Goal: Transaction & Acquisition: Purchase product/service

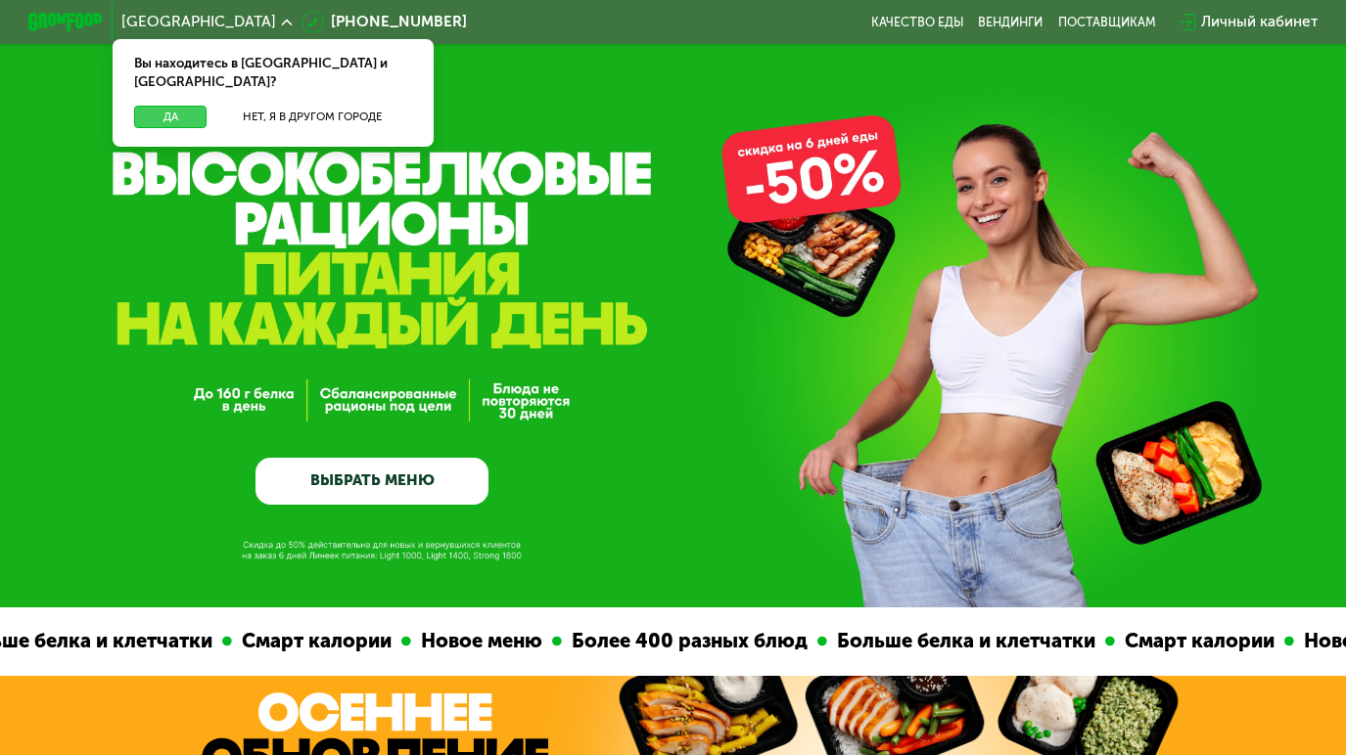
click at [163, 106] on button "Да" at bounding box center [170, 117] width 72 height 23
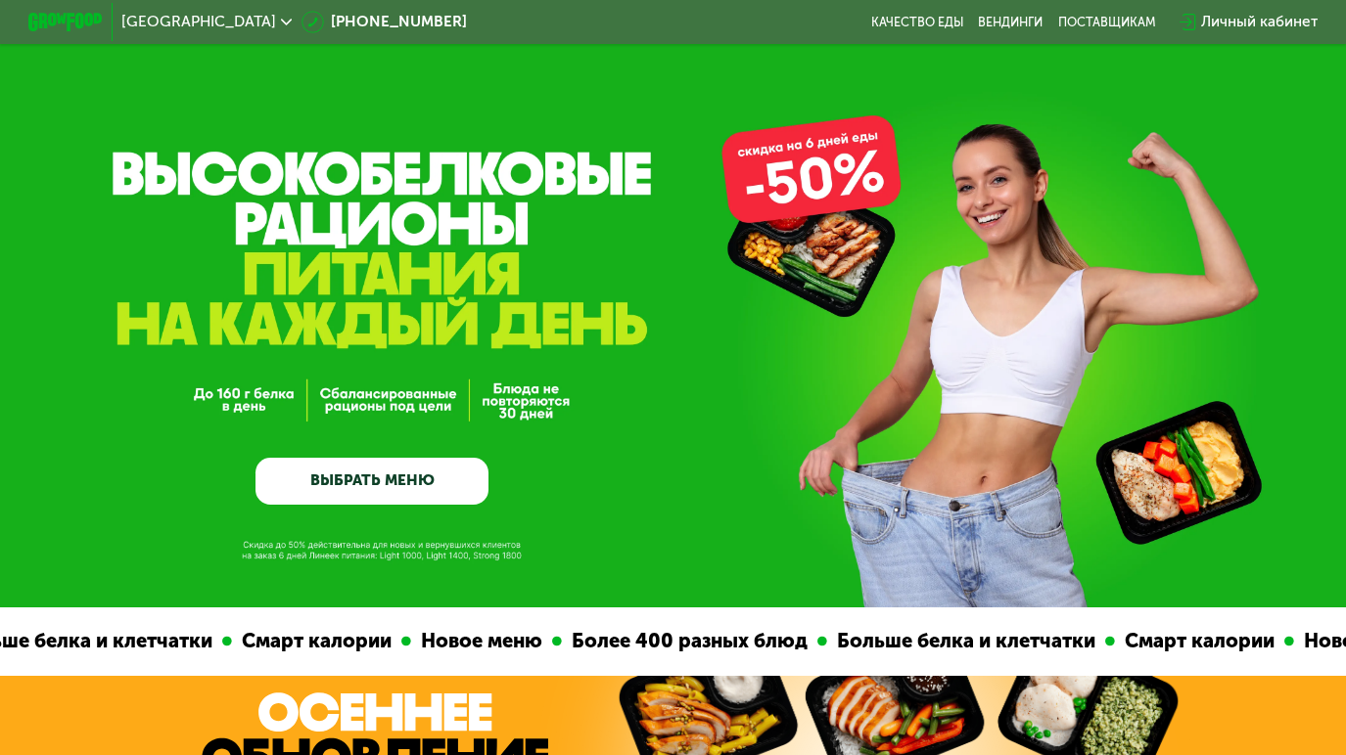
click at [1221, 21] on div "Личный кабинет" at bounding box center [1259, 22] width 116 height 23
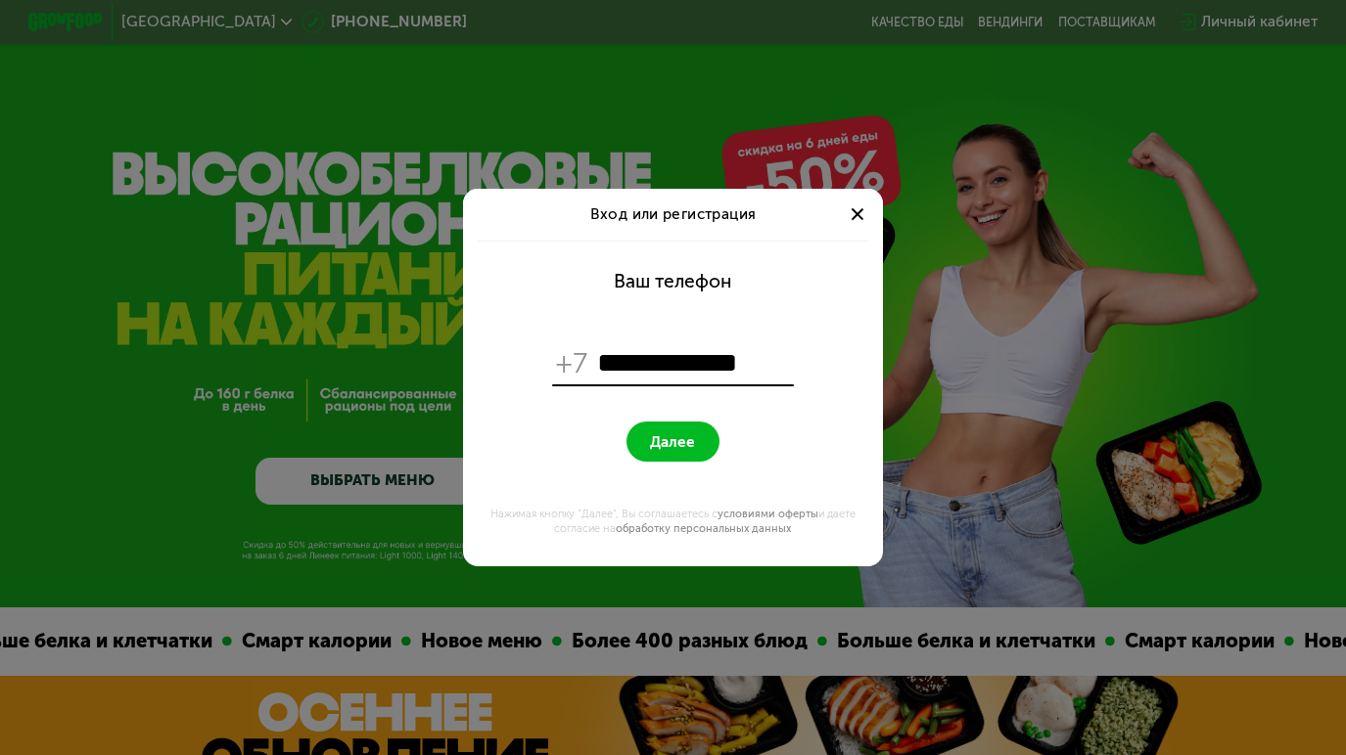
type input "**********"
click at [694, 437] on span "Далее" at bounding box center [672, 443] width 45 height 18
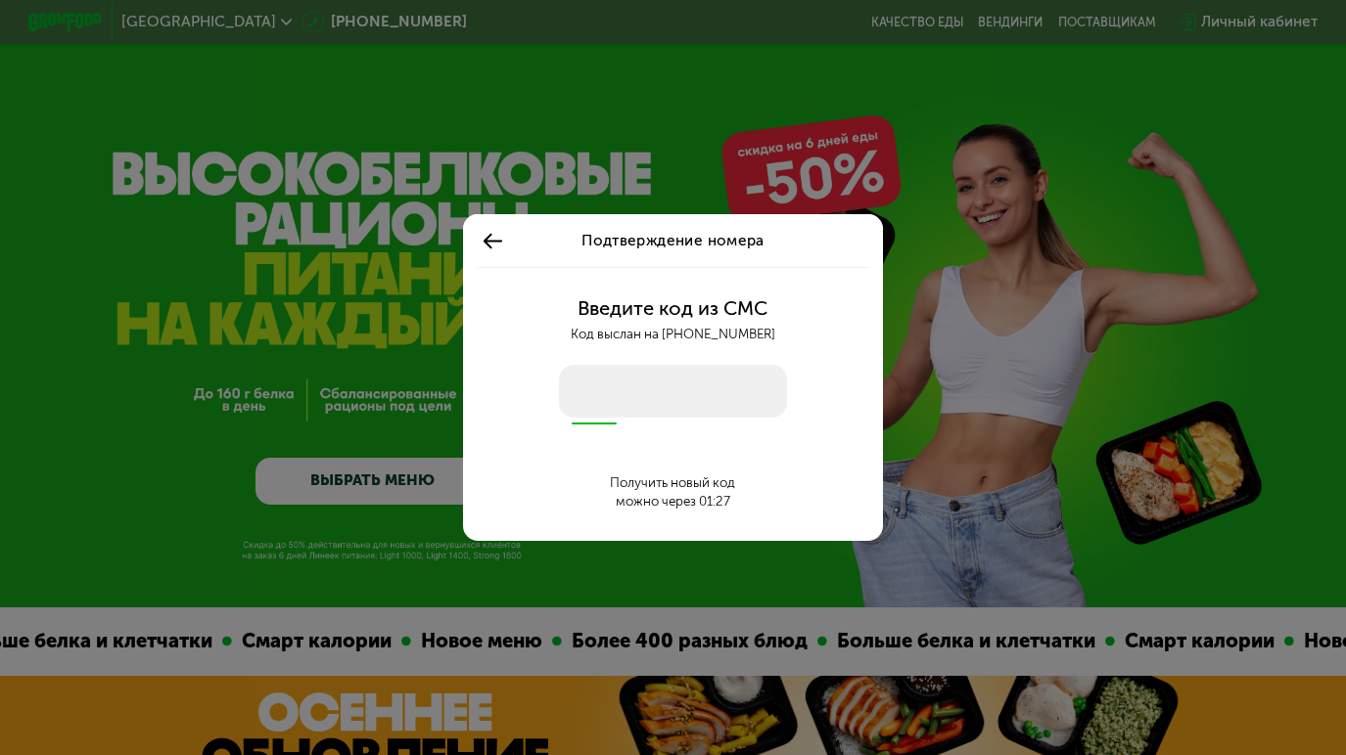
click at [606, 391] on input "number" at bounding box center [673, 391] width 228 height 52
type input "****"
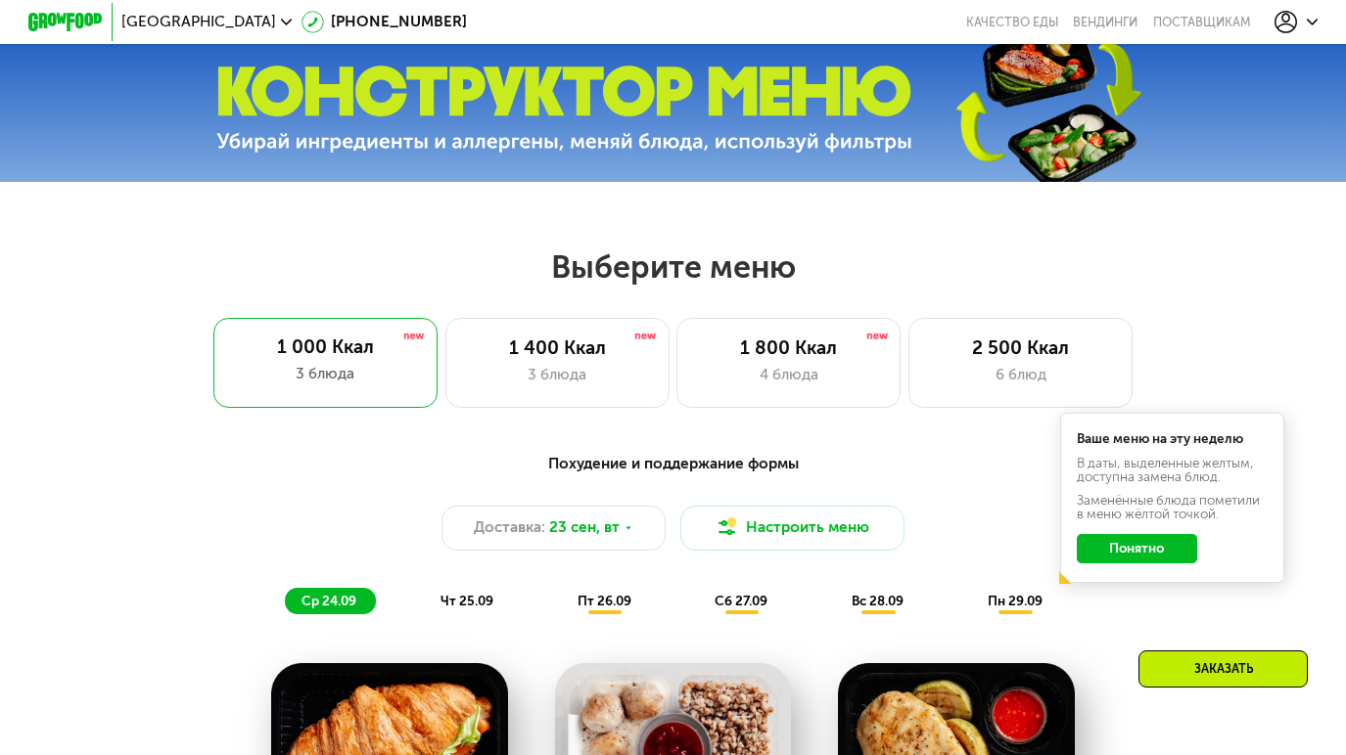
scroll to position [597, 0]
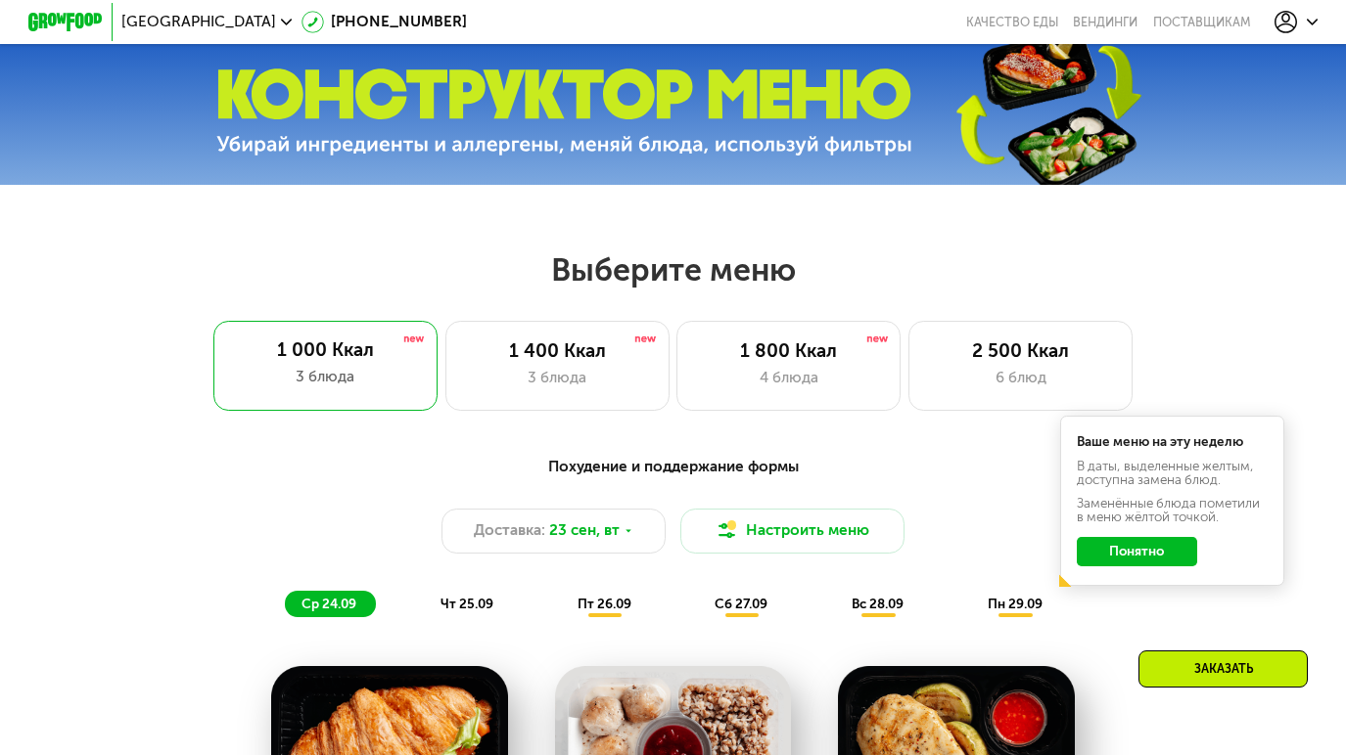
click at [1284, 22] on use at bounding box center [1285, 22] width 23 height 23
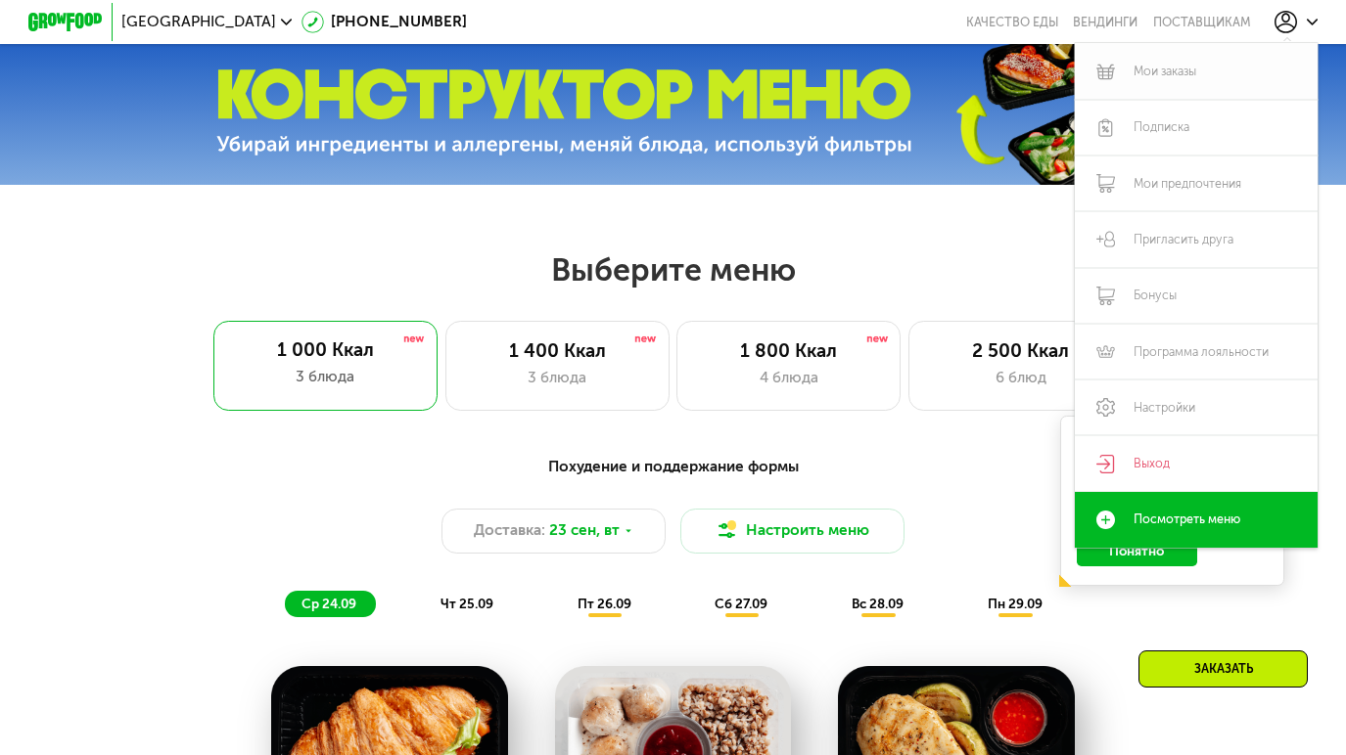
click at [1173, 70] on link "Мои заказы" at bounding box center [1196, 71] width 243 height 56
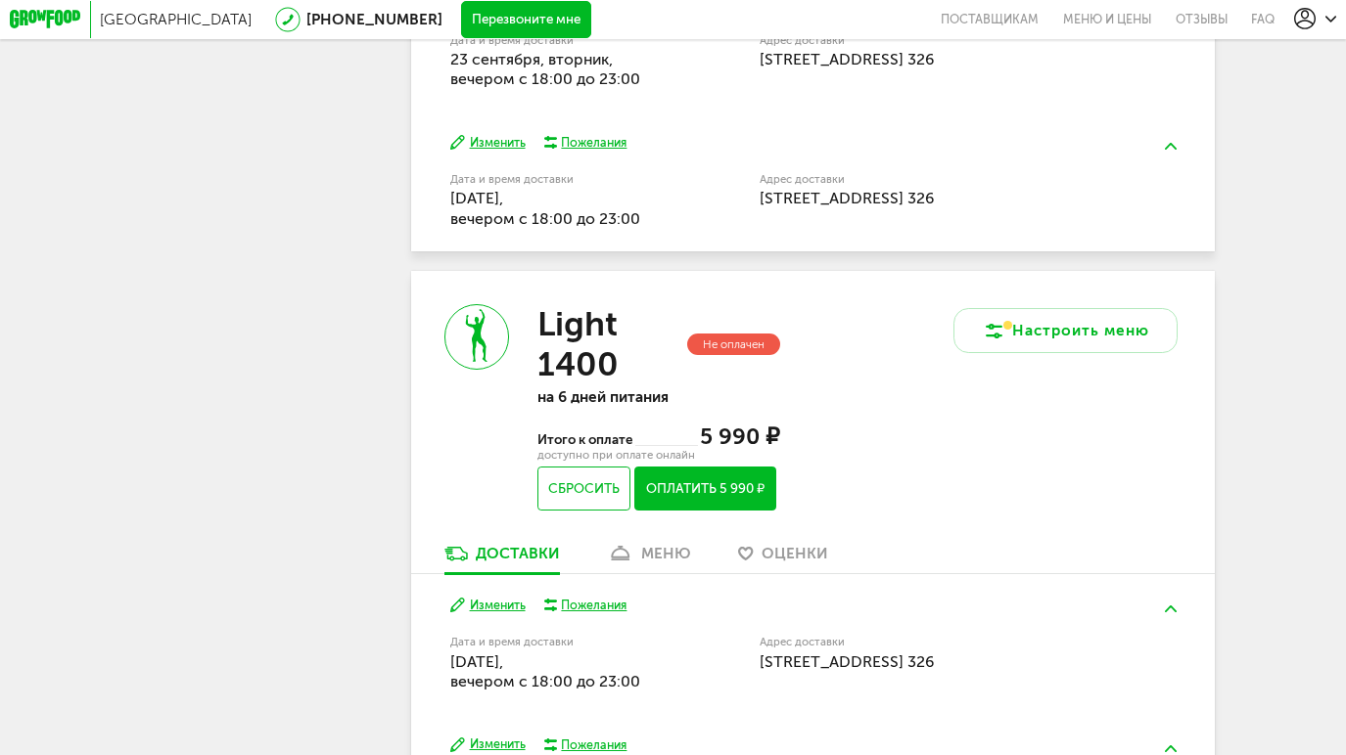
scroll to position [2412, 0]
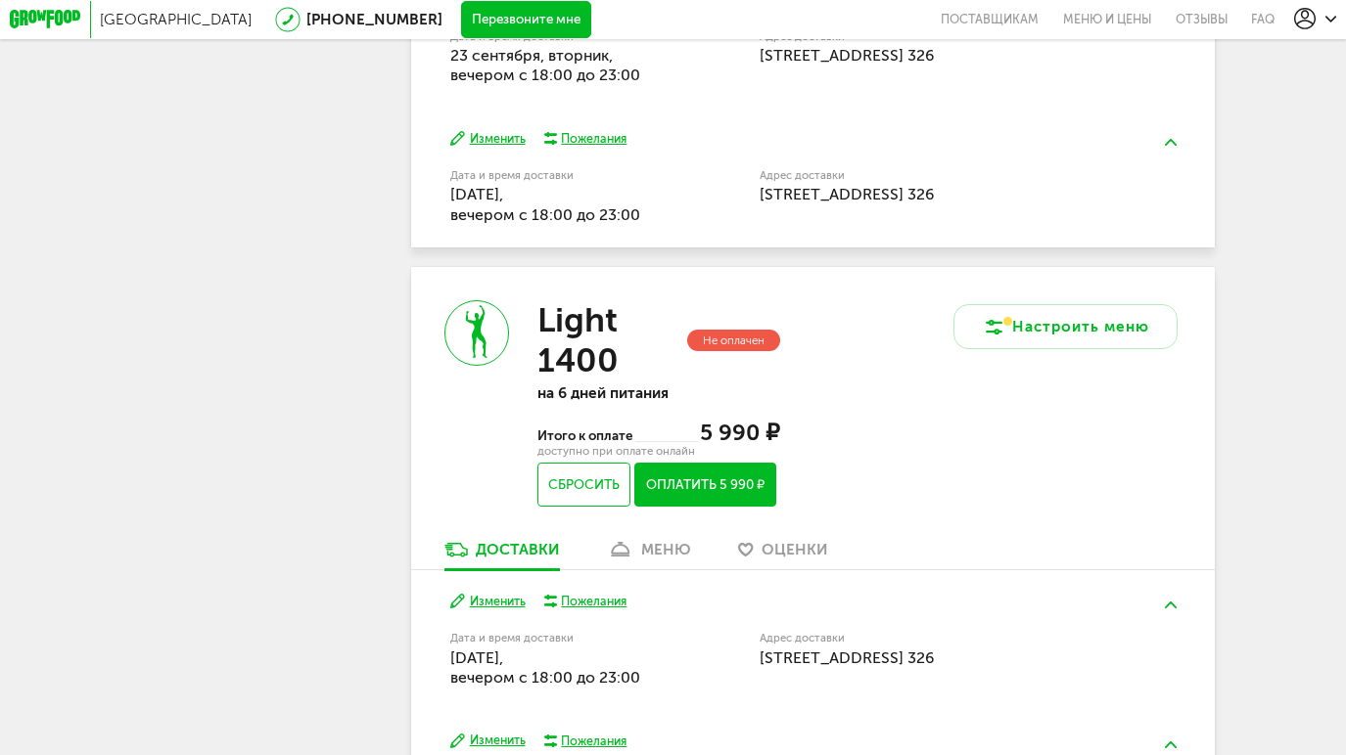
click at [709, 463] on button "Оплатить 5 990 ₽" at bounding box center [704, 485] width 141 height 44
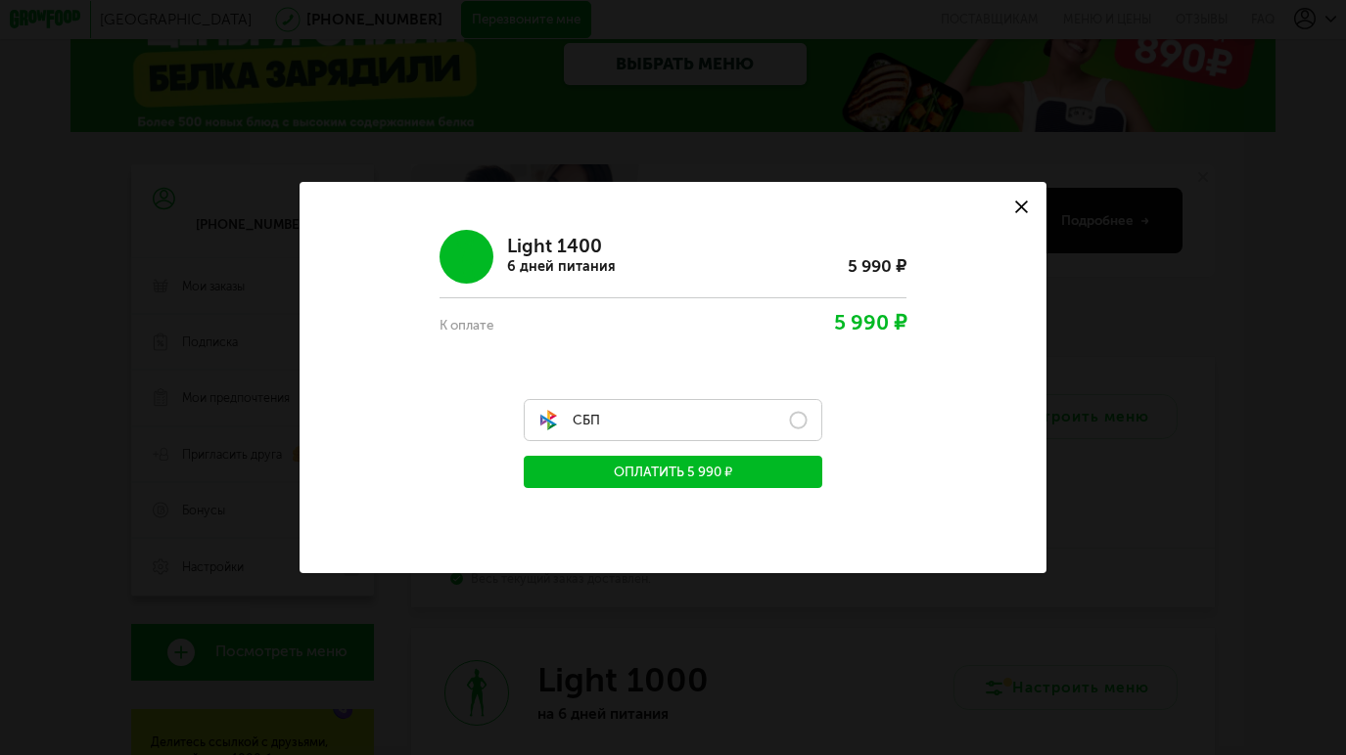
click at [615, 417] on label "СБП" at bounding box center [673, 420] width 299 height 42
click at [466, 323] on div "К оплате" at bounding box center [509, 325] width 140 height 21
click at [563, 262] on div "6 дней питания" at bounding box center [561, 266] width 109 height 21
click at [731, 337] on div "5 990 ₽" at bounding box center [742, 323] width 327 height 30
click at [1030, 200] on button at bounding box center [1021, 207] width 51 height 51
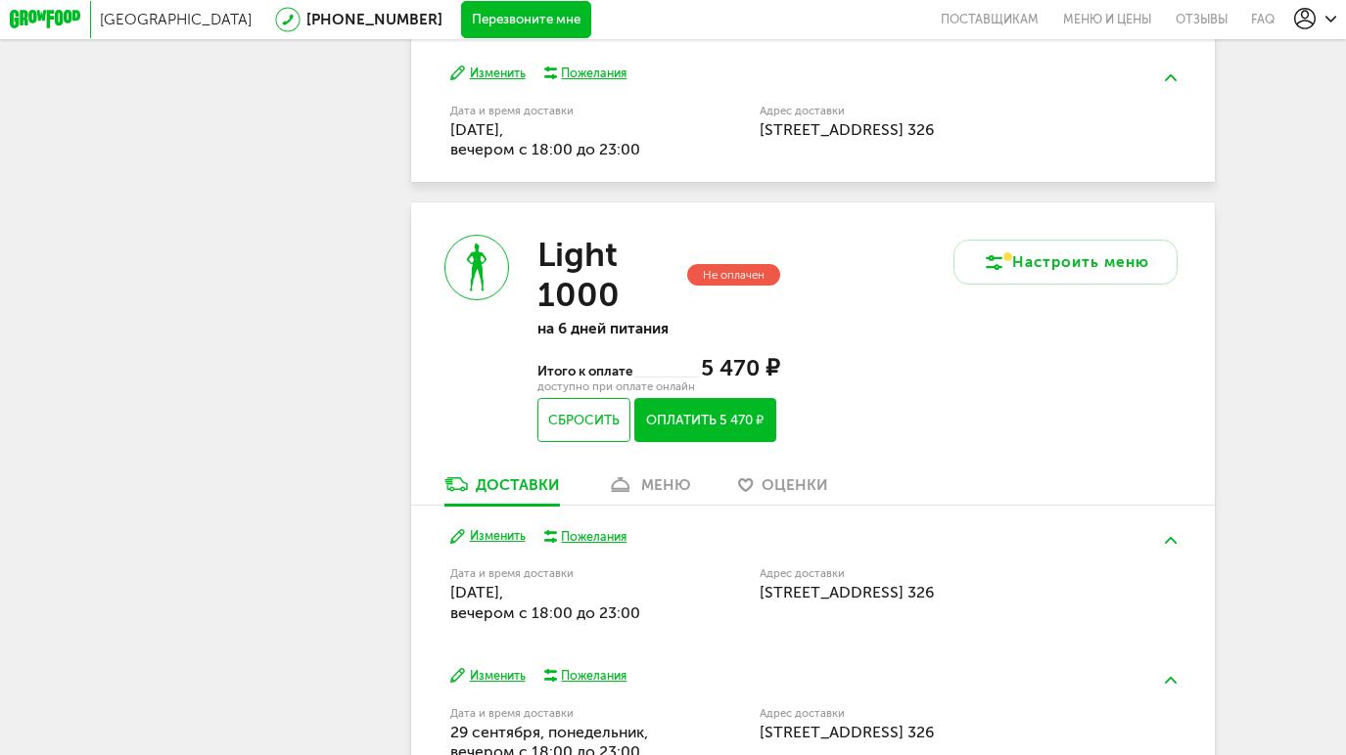
scroll to position [979, 0]
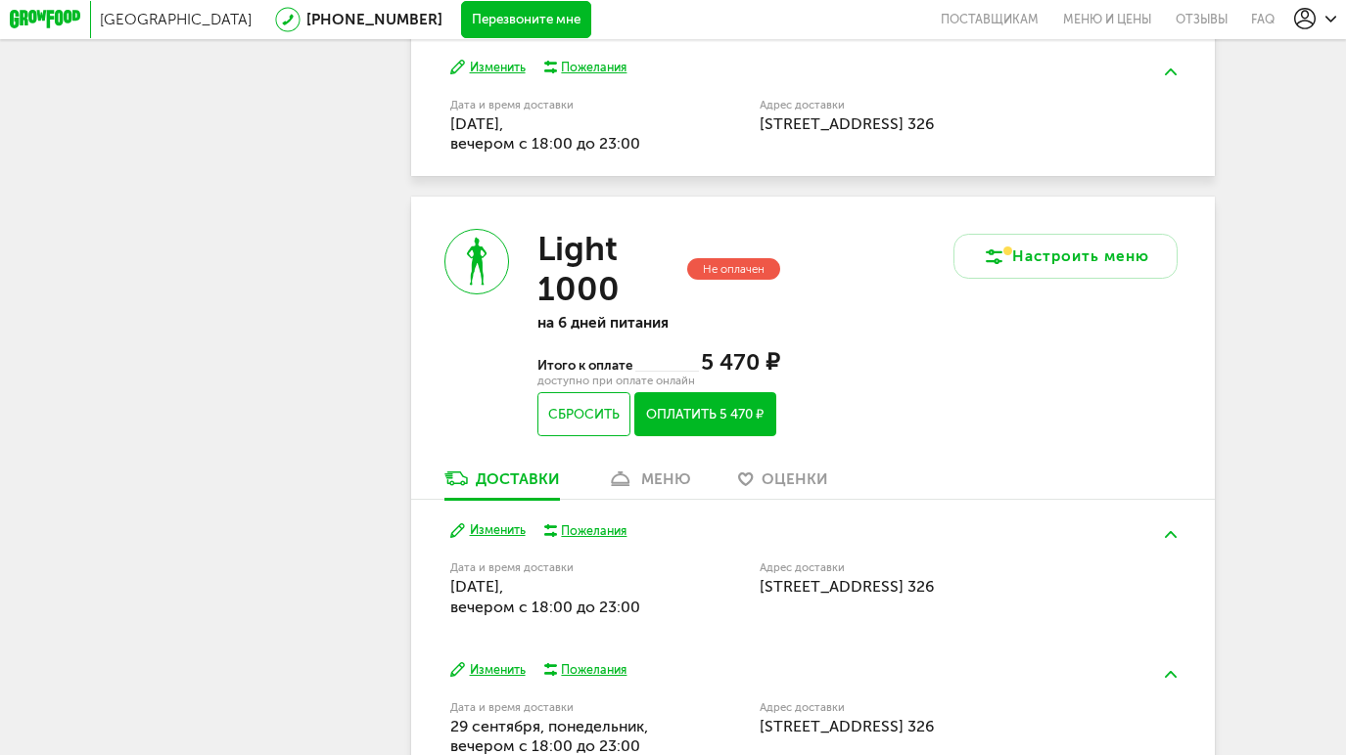
click at [577, 232] on h3 "Light 1000" at bounding box center [610, 269] width 146 height 80
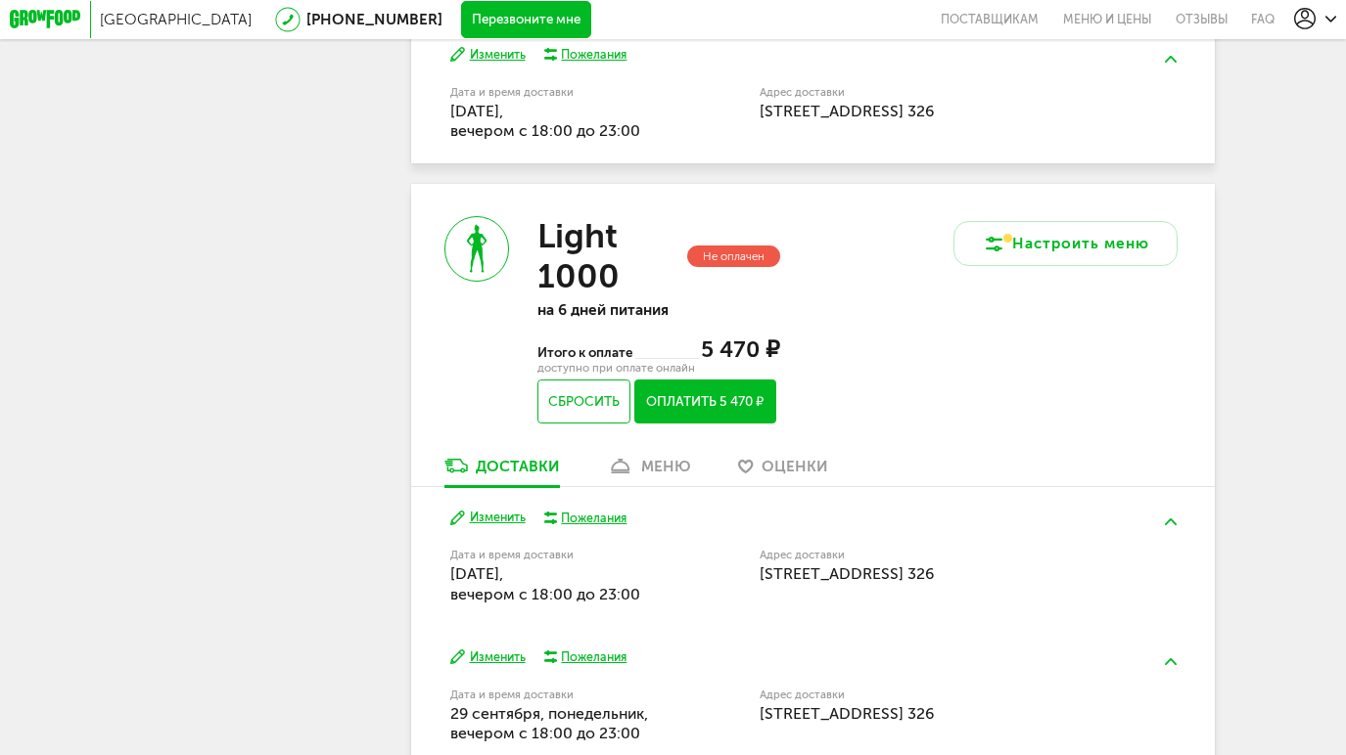
scroll to position [1030, 0]
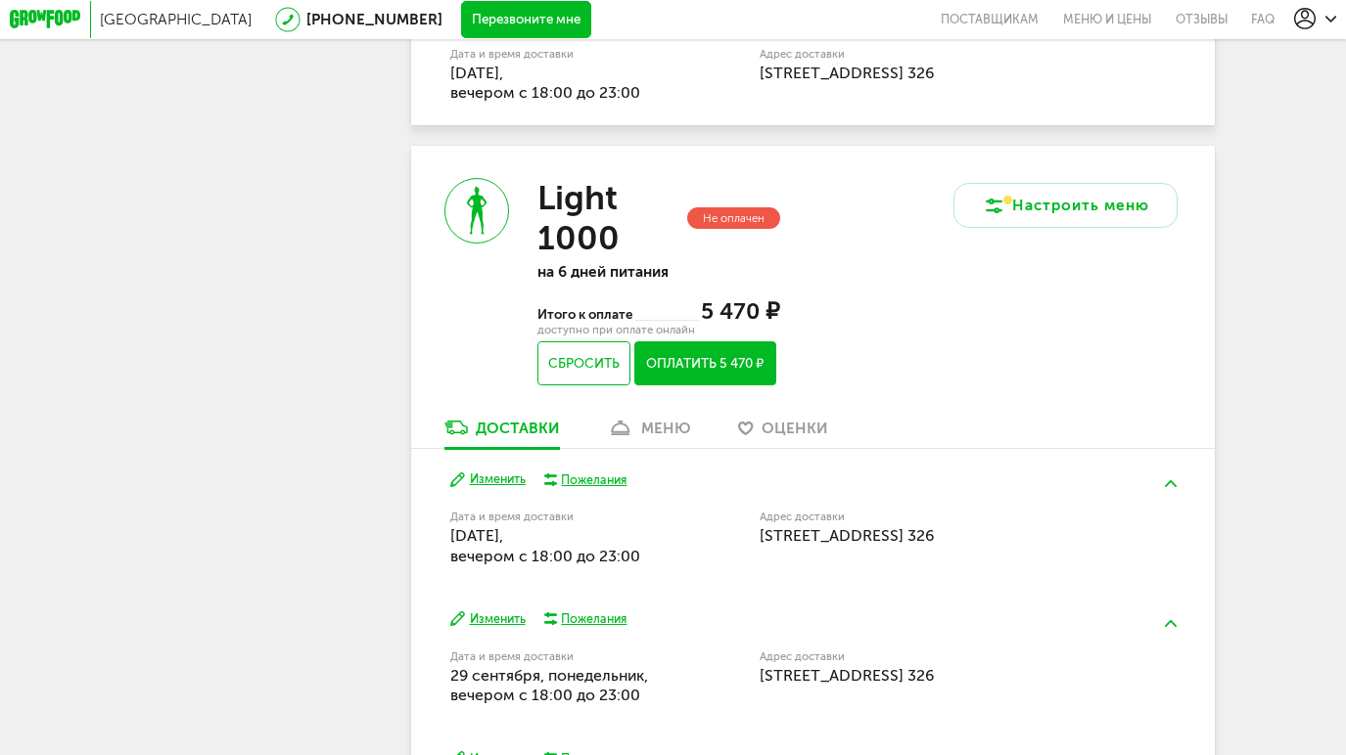
click at [718, 342] on button "Оплатить 5 470 ₽" at bounding box center [704, 364] width 141 height 44
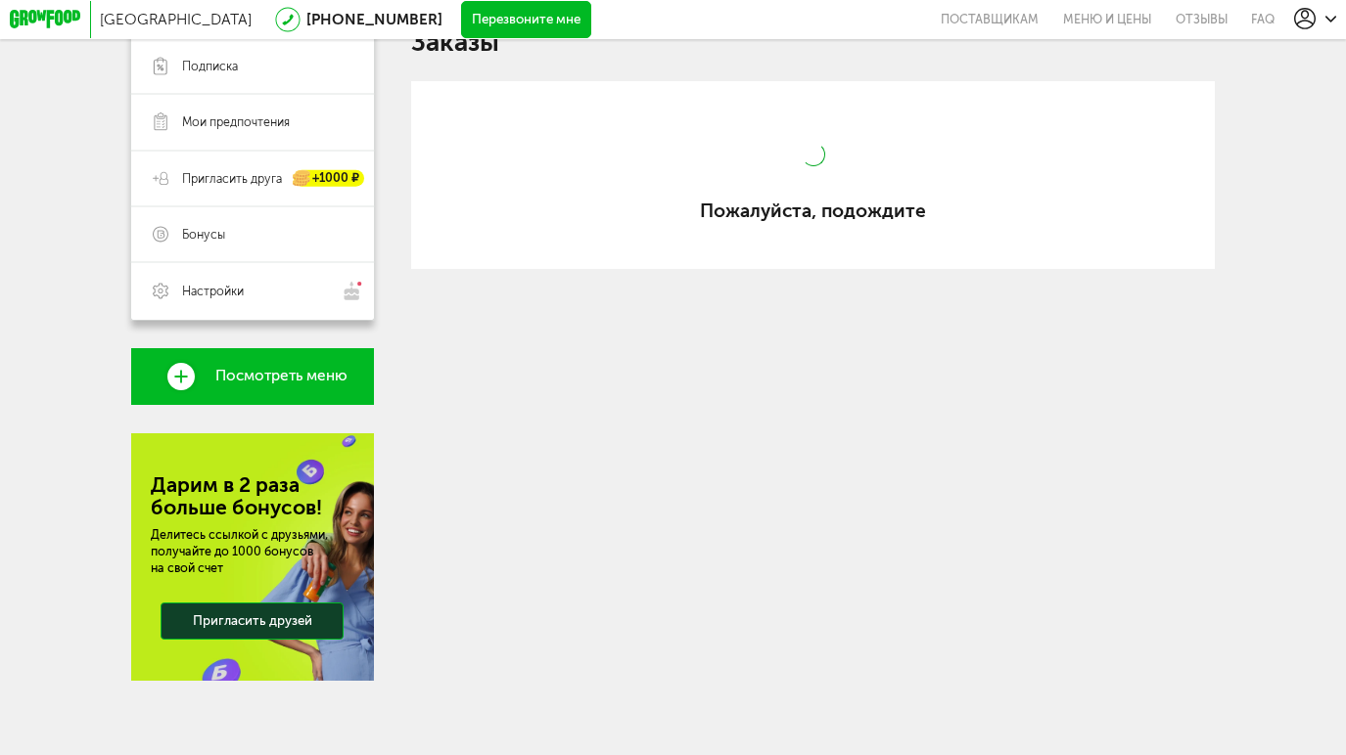
scroll to position [330, 0]
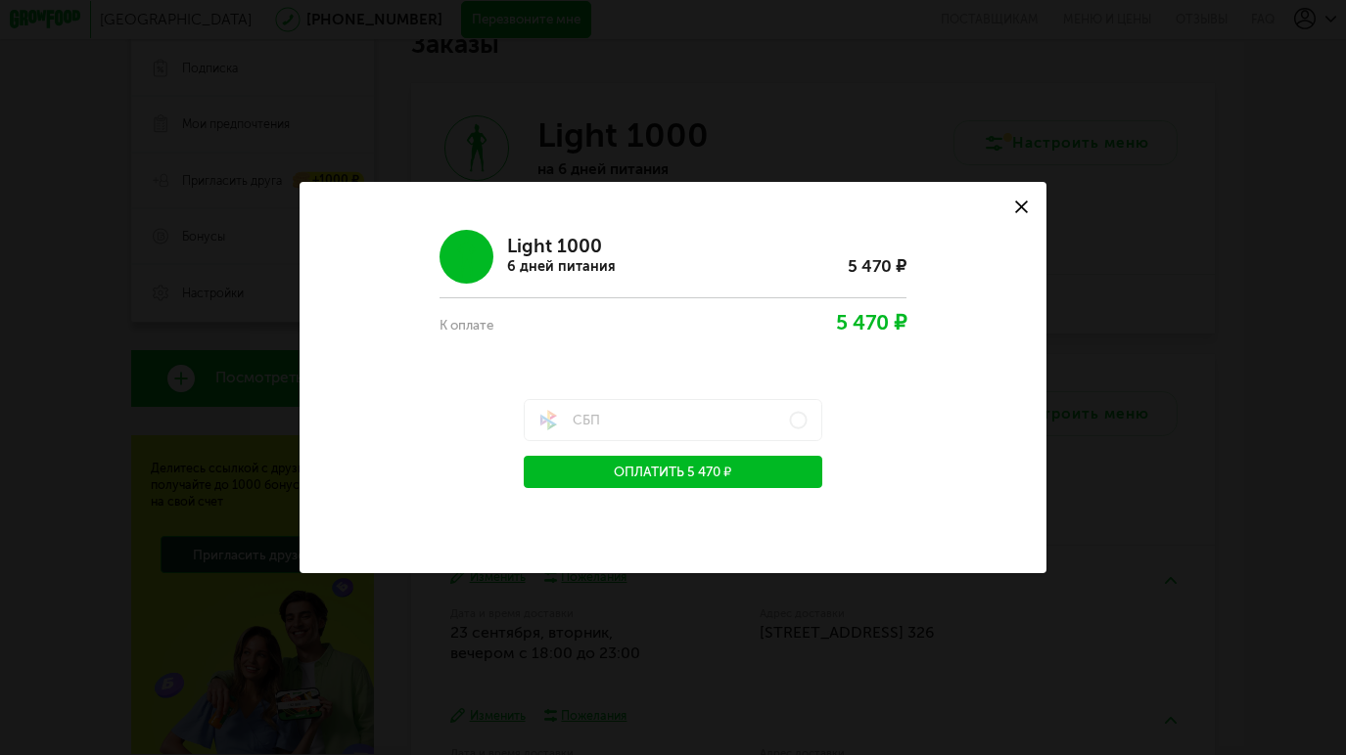
click at [1026, 206] on icon at bounding box center [1021, 207] width 13 height 13
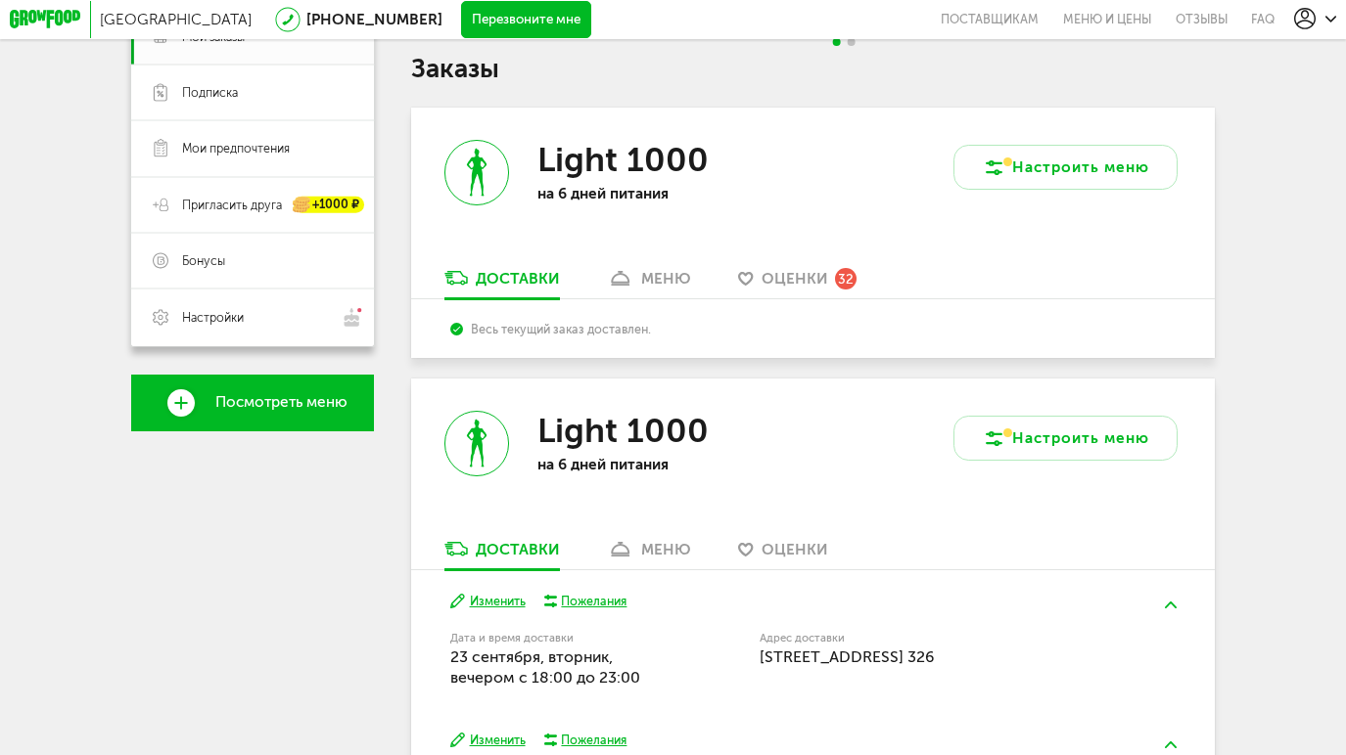
scroll to position [303, 0]
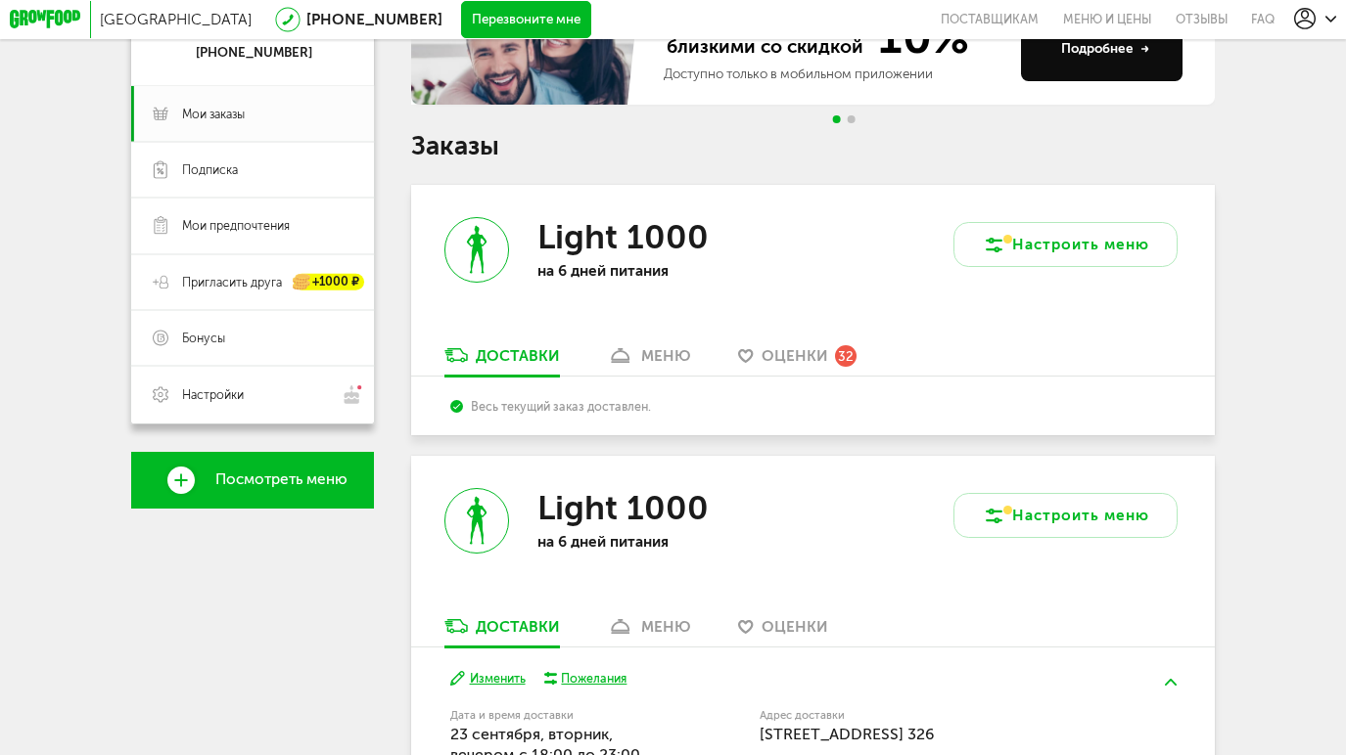
click at [656, 347] on div "меню" at bounding box center [666, 356] width 50 height 18
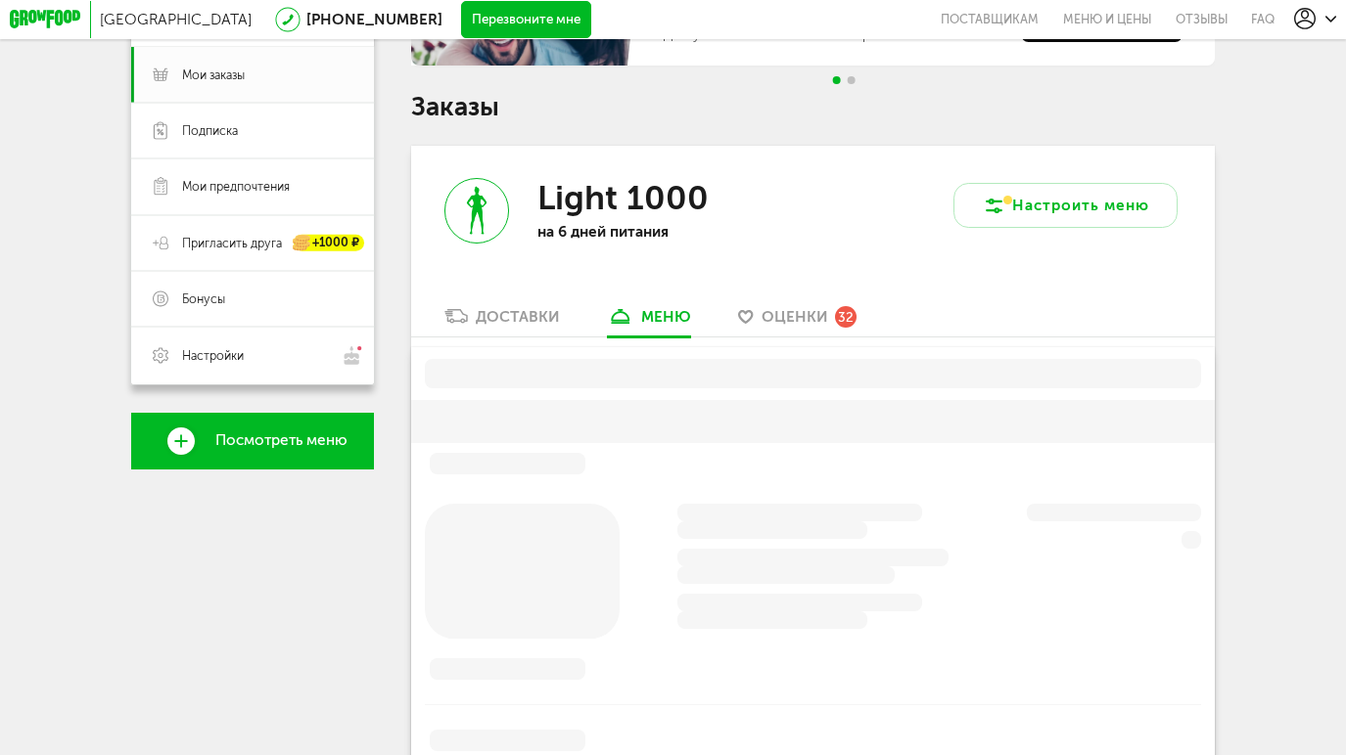
scroll to position [363, 0]
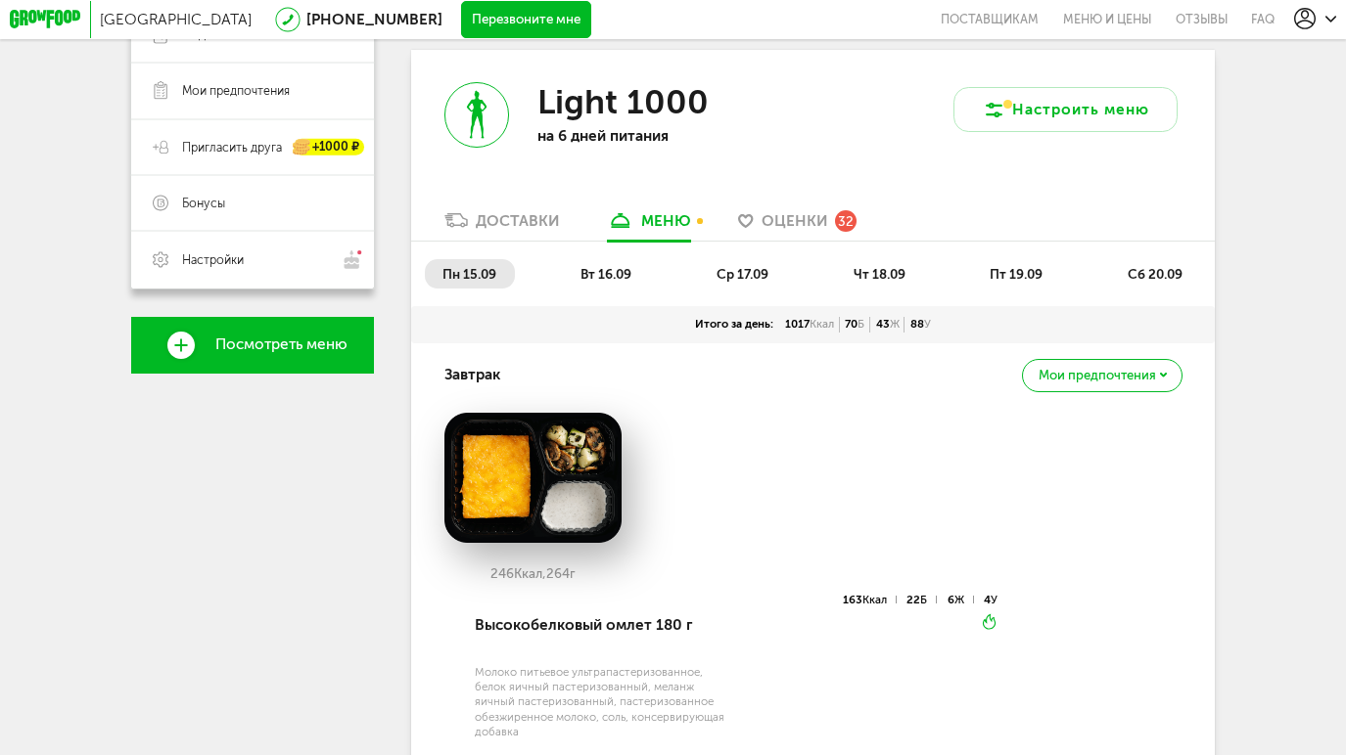
click at [534, 212] on div "Доставки" at bounding box center [518, 221] width 84 height 18
